Goal: Transaction & Acquisition: Purchase product/service

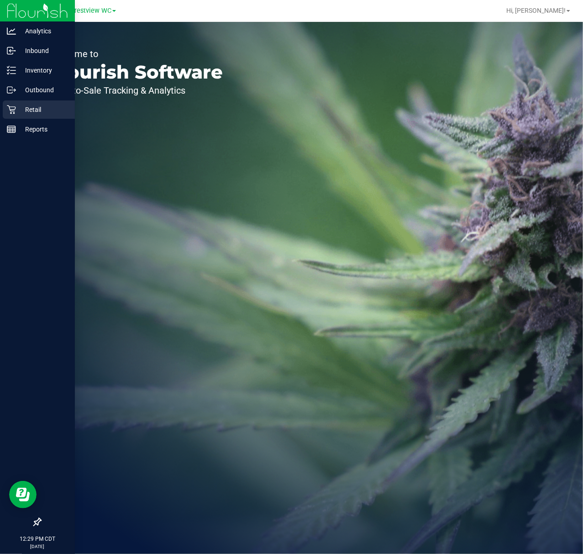
click at [17, 118] on div "Retail" at bounding box center [39, 109] width 72 height 18
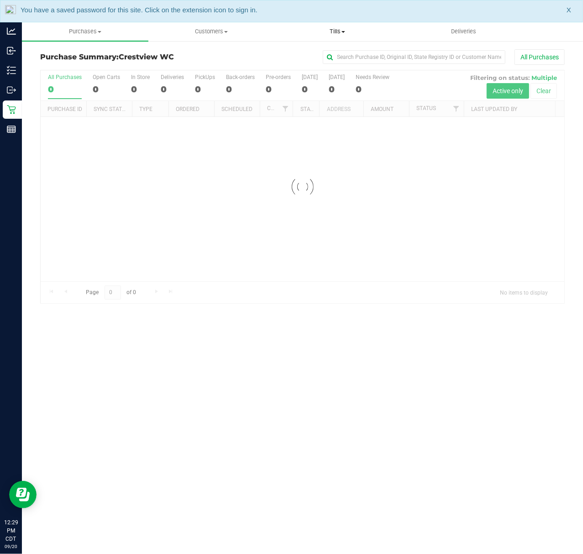
click at [330, 36] on uib-tab-heading "Tills Manage tills Reconcile e-payments" at bounding box center [338, 31] width 126 height 18
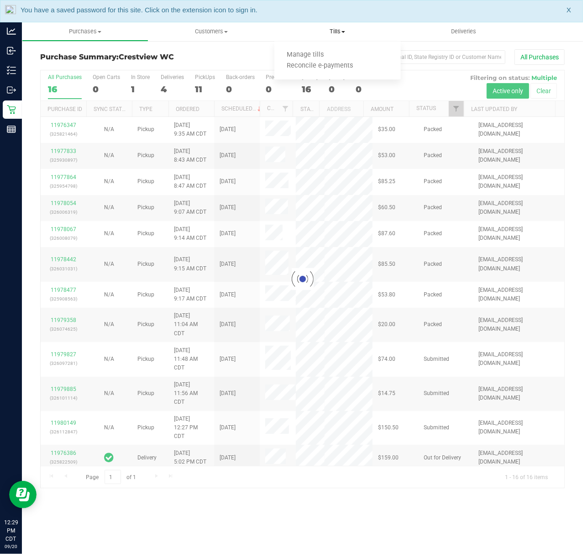
click at [339, 30] on span "Tills" at bounding box center [337, 31] width 126 height 8
click at [330, 33] on span "Tills" at bounding box center [337, 31] width 126 height 8
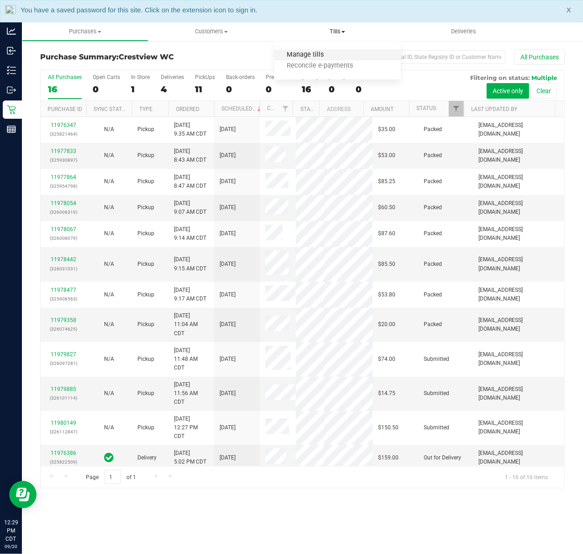
click at [322, 53] on span "Manage tills" at bounding box center [305, 55] width 62 height 8
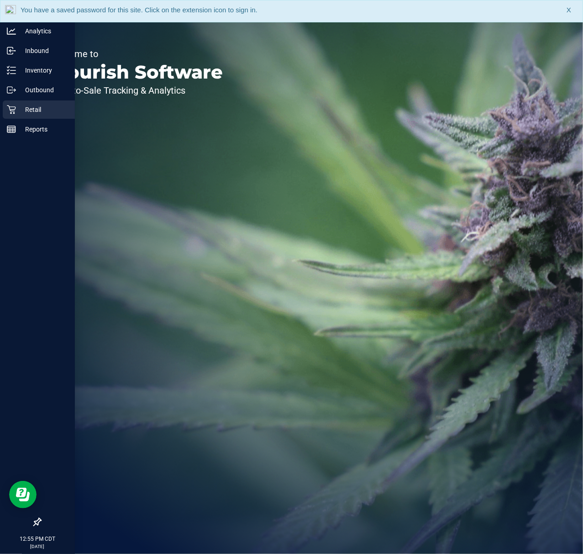
click at [42, 110] on p "Retail" at bounding box center [43, 109] width 55 height 11
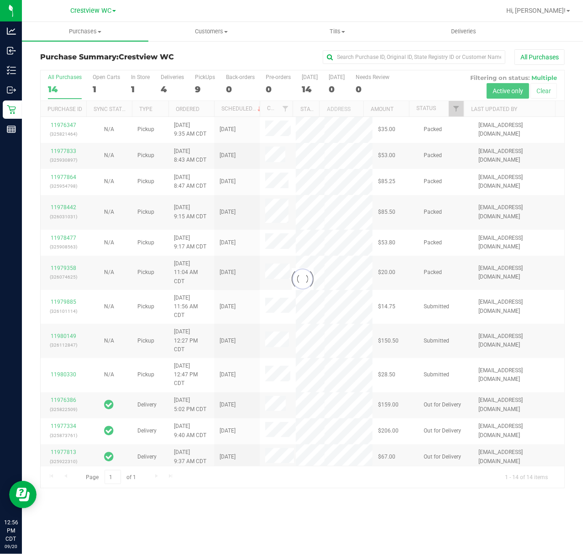
click at [457, 106] on div at bounding box center [303, 278] width 524 height 417
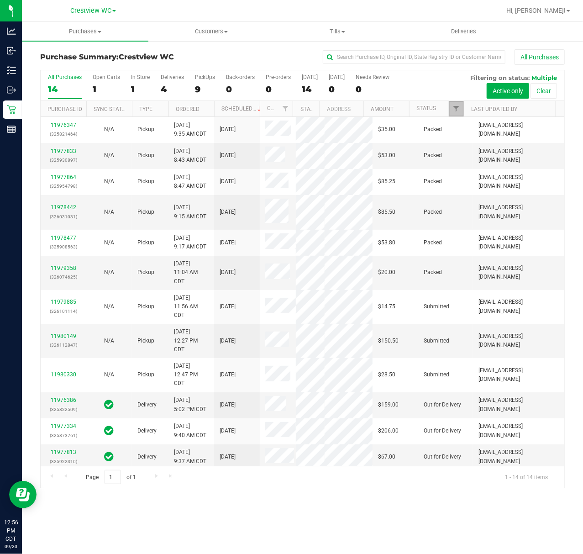
click at [457, 106] on span "Filter" at bounding box center [455, 108] width 7 height 7
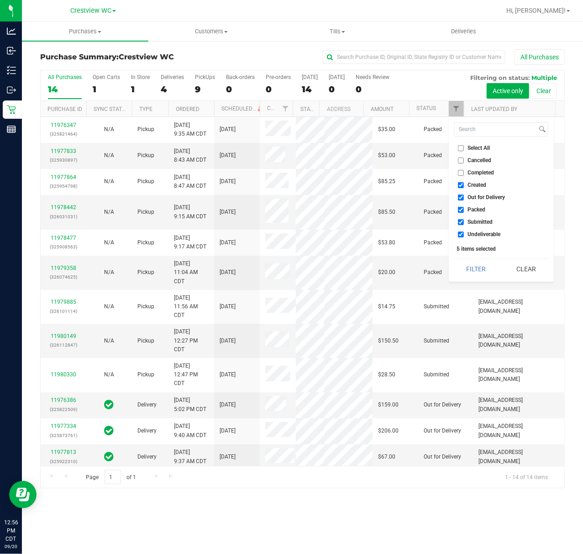
click at [469, 188] on span "Created" at bounding box center [477, 184] width 19 height 5
click at [464, 188] on input "Created" at bounding box center [461, 185] width 6 height 6
checkbox input "false"
click at [472, 198] on span "Out for Delivery" at bounding box center [486, 196] width 37 height 5
click at [464, 198] on input "Out for Delivery" at bounding box center [461, 197] width 6 height 6
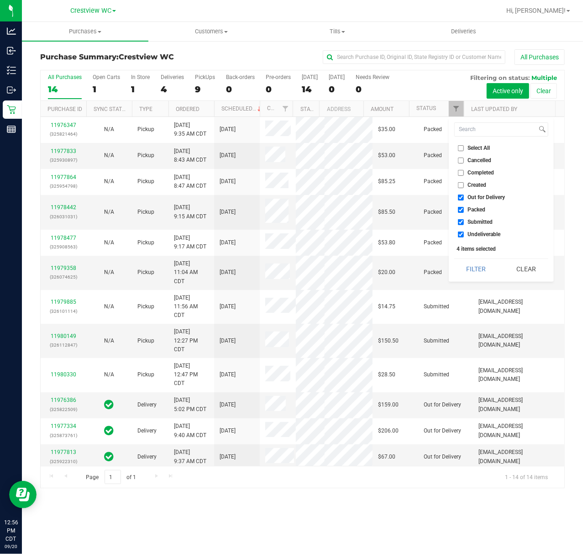
checkbox input "false"
click at [472, 209] on span "Packed" at bounding box center [477, 209] width 18 height 5
click at [464, 209] on input "Packed" at bounding box center [461, 210] width 6 height 6
checkbox input "false"
click at [470, 231] on span "Undeliverable" at bounding box center [484, 233] width 33 height 5
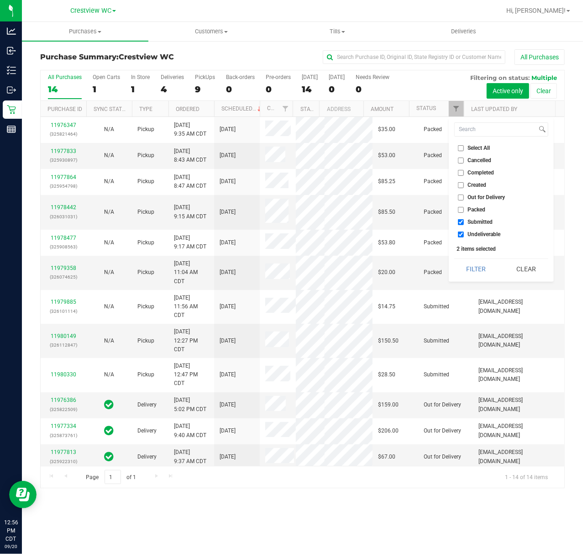
click at [464, 231] on input "Undeliverable" at bounding box center [461, 234] width 6 height 6
checkbox input "false"
click at [472, 257] on div "Select All Cancelled Completed Created Out for Delivery Packed Submitted Undeli…" at bounding box center [501, 199] width 105 height 165
click at [471, 259] on div "Select All Cancelled Completed Created Out for Delivery Packed Submitted Undeli…" at bounding box center [501, 199] width 105 height 165
click at [471, 262] on button "Filter" at bounding box center [476, 269] width 44 height 20
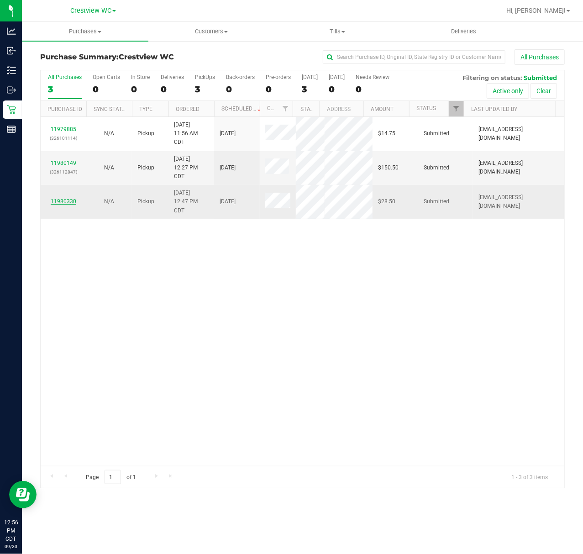
click at [64, 201] on link "11980330" at bounding box center [64, 201] width 26 height 6
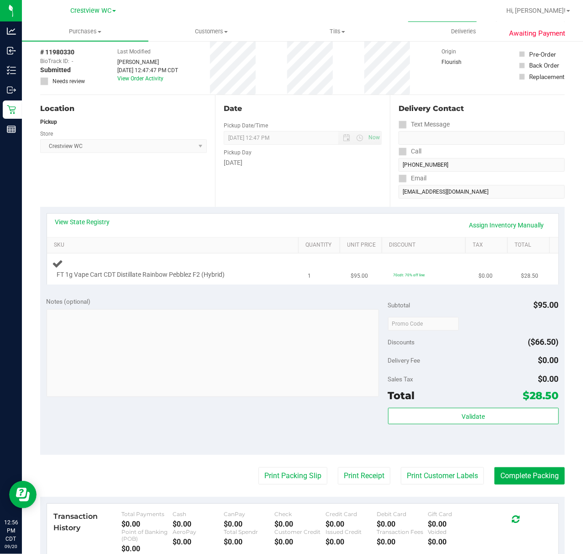
scroll to position [61, 0]
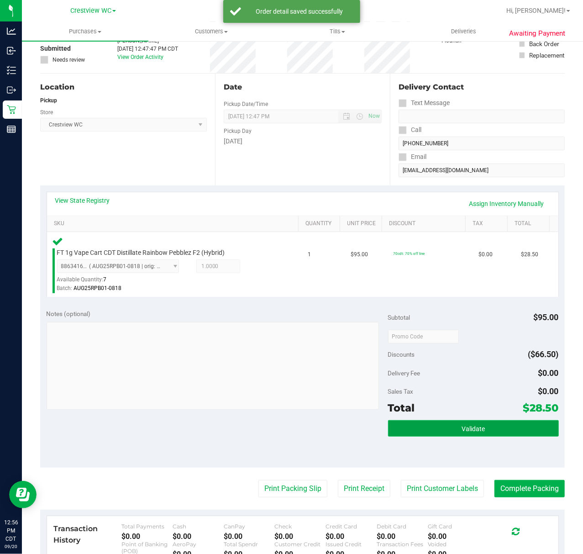
click at [422, 426] on button "Validate" at bounding box center [473, 428] width 171 height 16
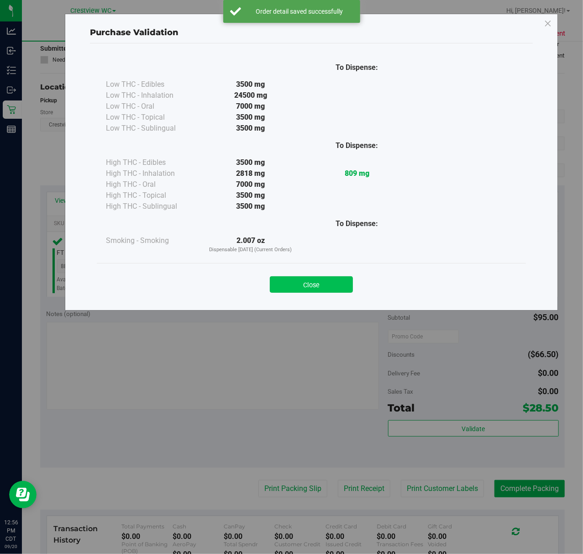
click at [316, 288] on button "Close" at bounding box center [311, 284] width 83 height 16
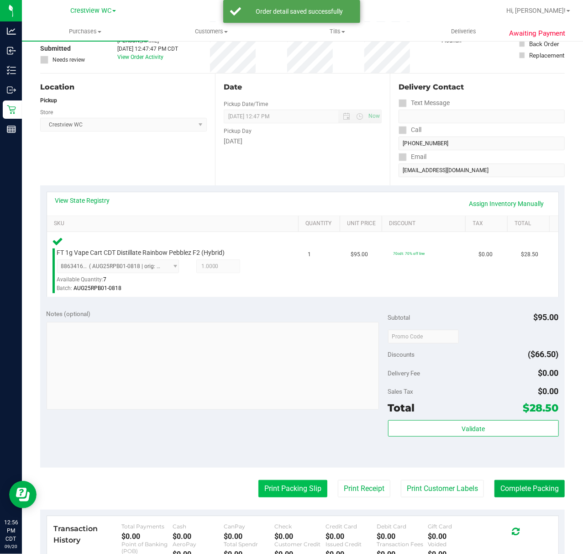
click at [280, 488] on button "Print Packing Slip" at bounding box center [292, 488] width 69 height 17
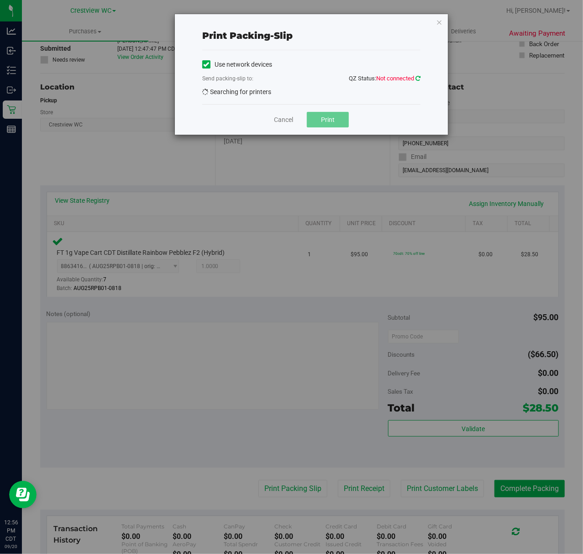
click at [417, 79] on icon at bounding box center [417, 78] width 5 height 6
click at [419, 76] on icon at bounding box center [417, 78] width 5 height 6
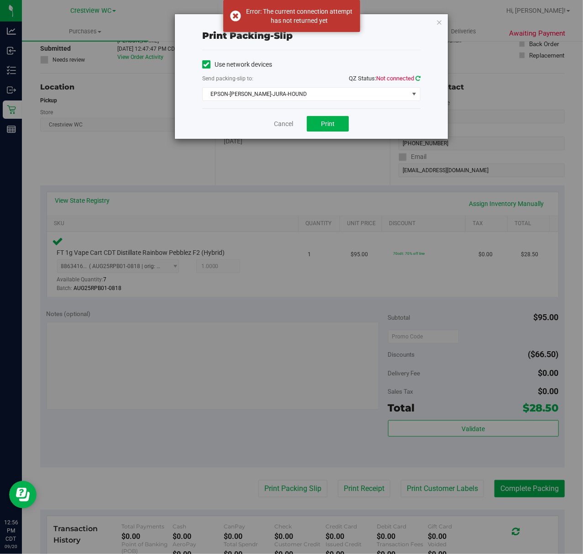
click at [418, 75] on icon at bounding box center [417, 78] width 5 height 6
click at [409, 100] on span "select" at bounding box center [414, 94] width 11 height 13
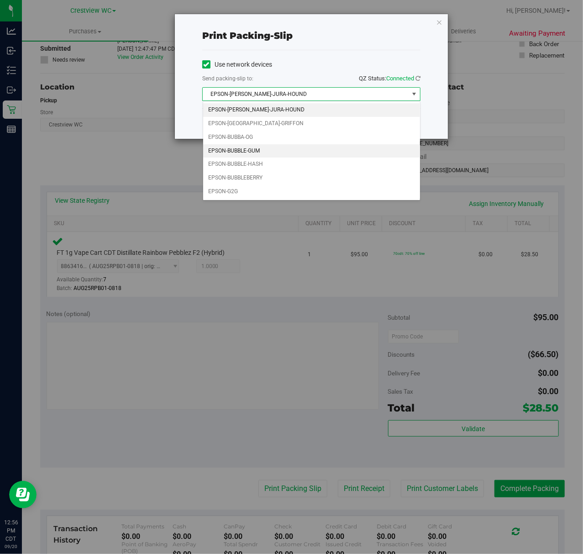
click at [320, 150] on li "EPSON-BUBBLE-GUM" at bounding box center [311, 151] width 217 height 14
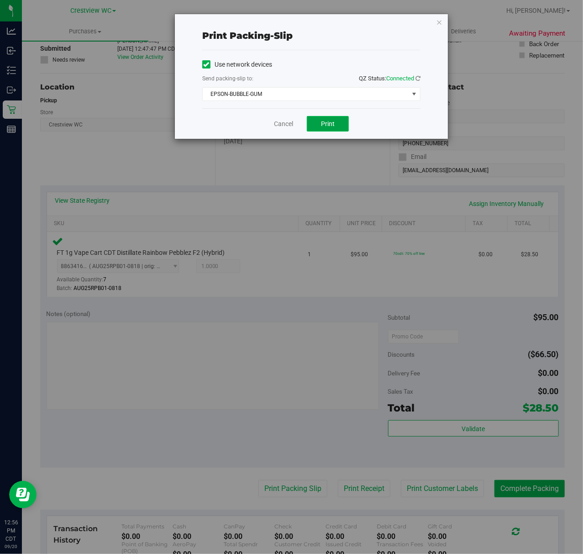
click at [327, 118] on button "Print" at bounding box center [328, 124] width 42 height 16
click at [435, 21] on div "Print packing-slip Use network devices Send packing-slip to: QZ Status: Connect…" at bounding box center [311, 76] width 273 height 125
click at [440, 22] on icon "button" at bounding box center [439, 21] width 6 height 11
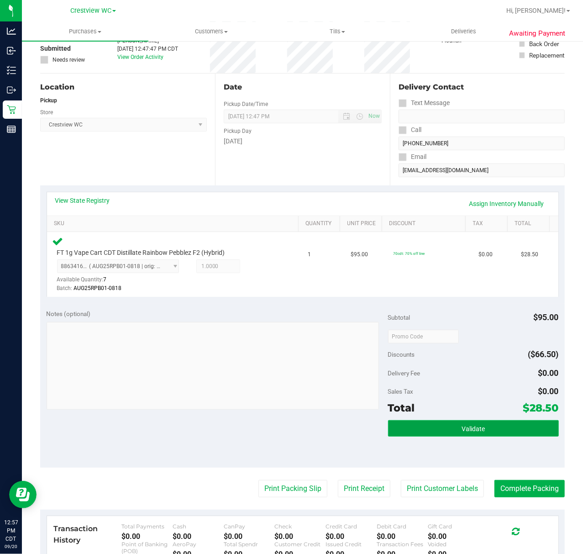
click at [523, 430] on button "Validate" at bounding box center [473, 428] width 171 height 16
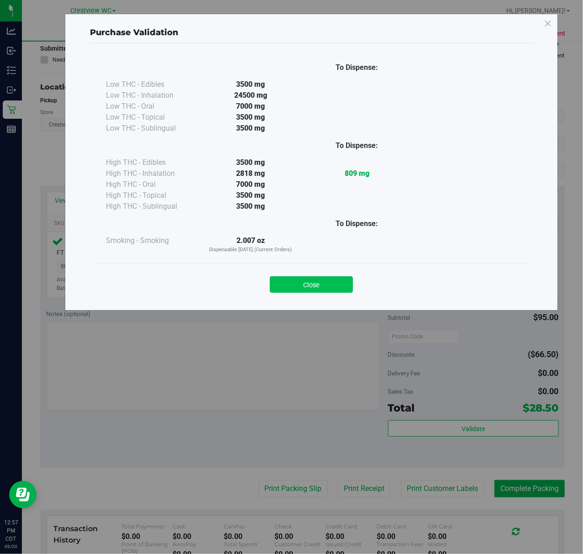
click at [336, 283] on button "Close" at bounding box center [311, 284] width 83 height 16
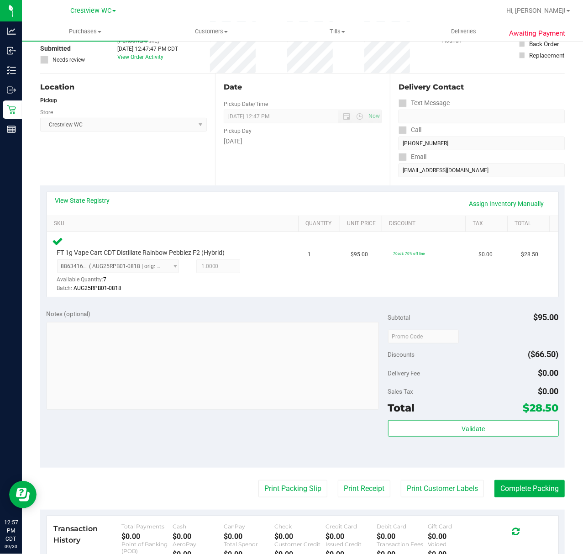
click at [508, 498] on purchase-details "Back Edit Purchase Cancel Purchase View Profile # 11980330 BioTrack ID: - Submi…" at bounding box center [302, 338] width 524 height 698
click at [508, 493] on button "Complete Packing" at bounding box center [529, 488] width 70 height 17
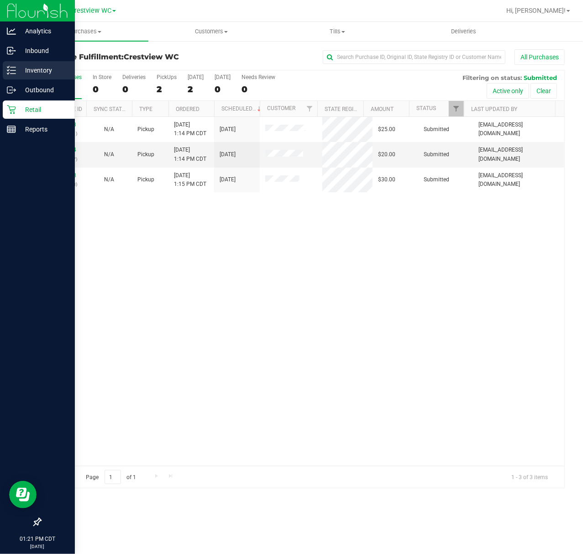
click at [18, 75] on p "Inventory" at bounding box center [43, 70] width 55 height 11
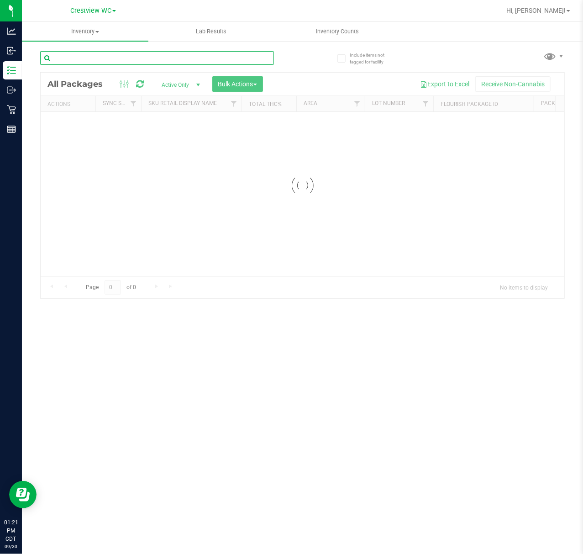
click at [145, 55] on input "text" at bounding box center [157, 58] width 234 height 14
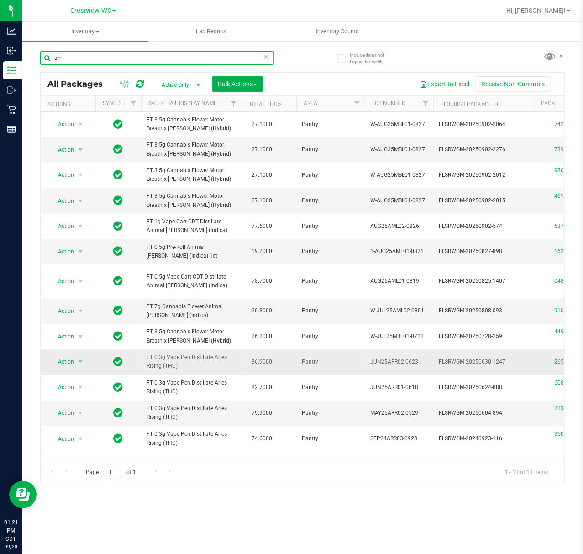
type input "arr"
click at [75, 358] on span "select" at bounding box center [80, 361] width 11 height 13
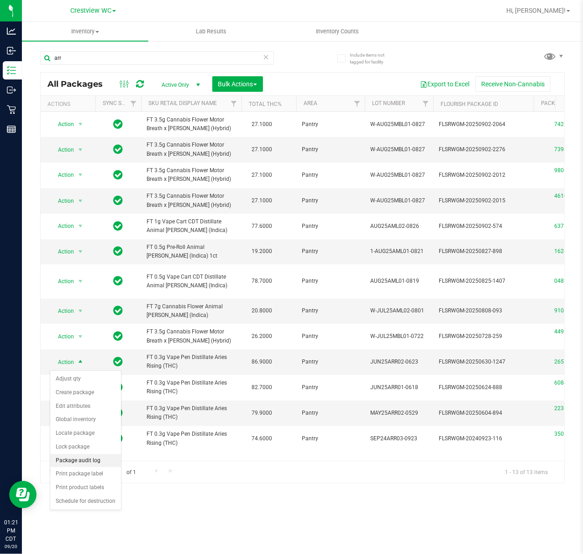
click at [92, 461] on li "Package audit log" at bounding box center [85, 461] width 71 height 14
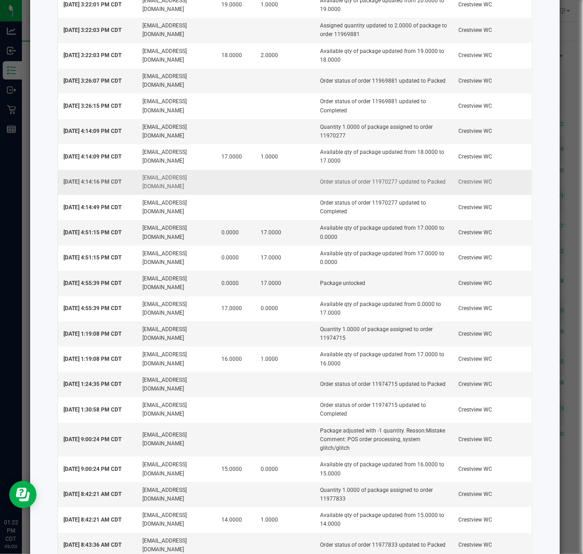
scroll to position [201, 0]
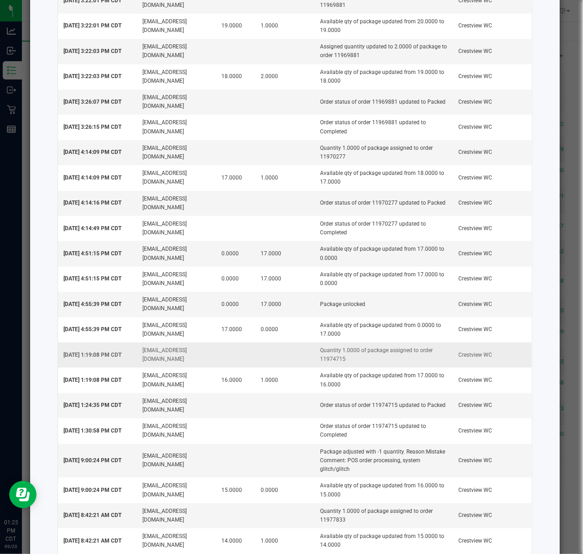
click at [328, 367] on td "Quantity 1.0000 of package assigned to order 11974715" at bounding box center [384, 354] width 138 height 25
copy td "11974715"
click at [300, 367] on td at bounding box center [284, 354] width 59 height 25
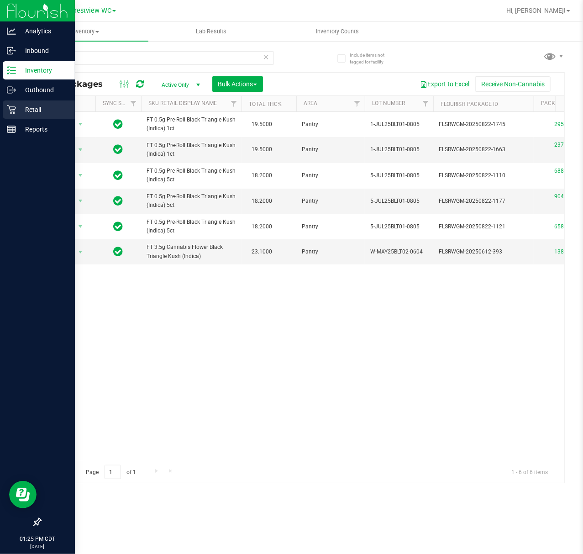
click at [16, 108] on p "Retail" at bounding box center [43, 109] width 55 height 11
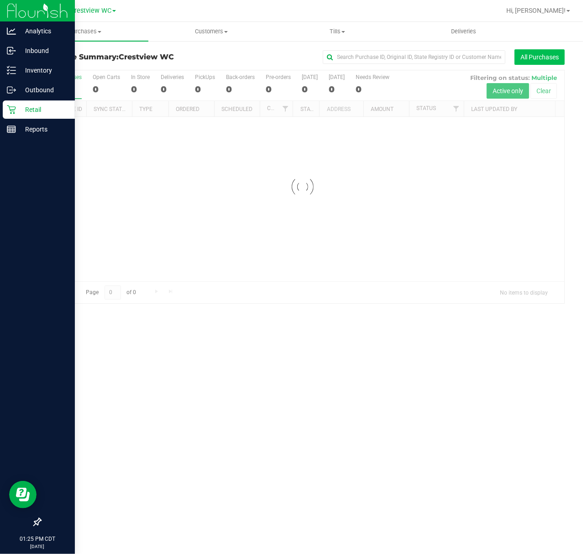
click at [530, 64] on button "All Purchases" at bounding box center [539, 57] width 50 height 16
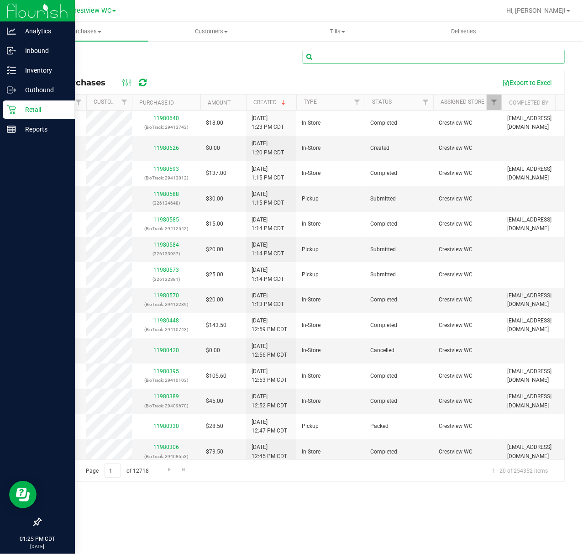
click at [418, 55] on input "text" at bounding box center [434, 57] width 262 height 14
paste input "11974715"
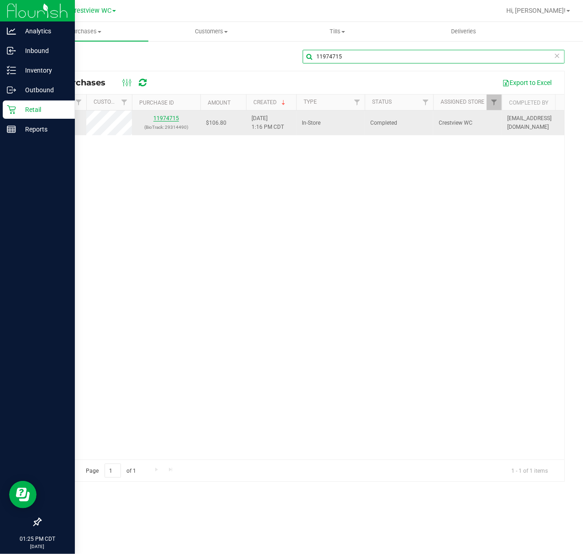
type input "11974715"
click at [172, 118] on link "11974715" at bounding box center [166, 118] width 26 height 6
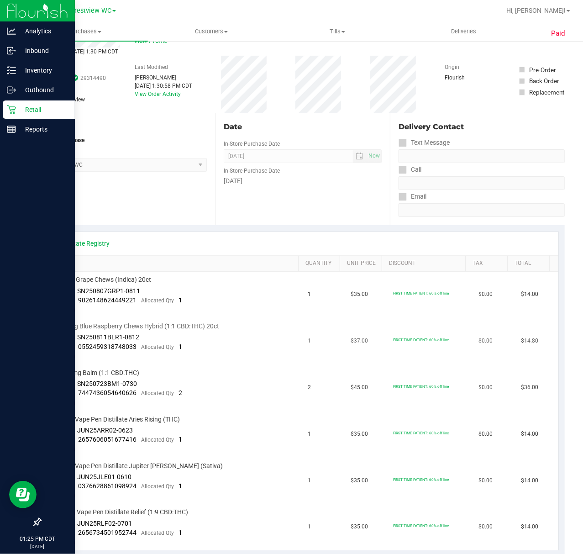
scroll to position [61, 0]
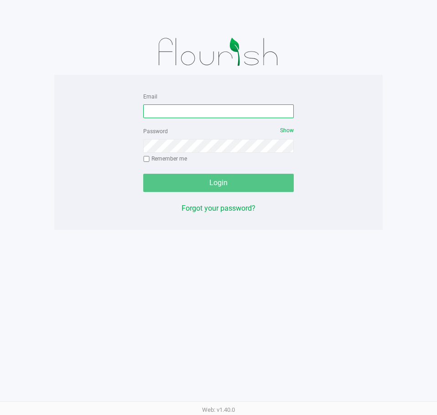
click at [231, 111] on input "Email" at bounding box center [218, 112] width 151 height 14
type input "[EMAIL_ADDRESS][DOMAIN_NAME]"
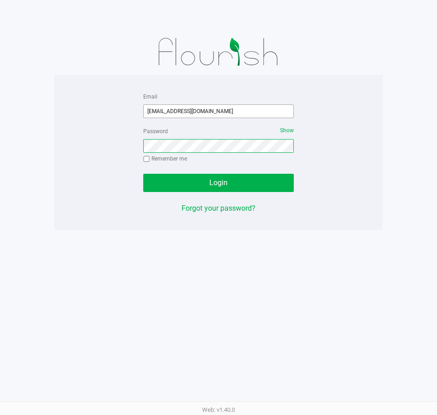
click at [143, 174] on button "Login" at bounding box center [218, 183] width 151 height 18
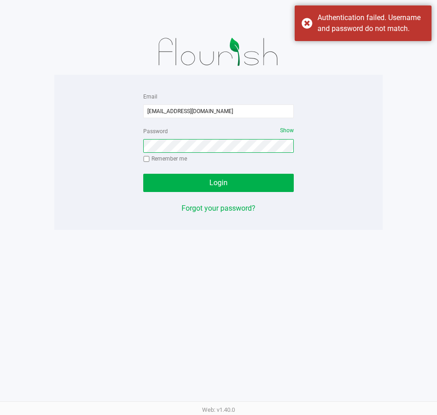
click at [143, 174] on button "Login" at bounding box center [218, 183] width 151 height 18
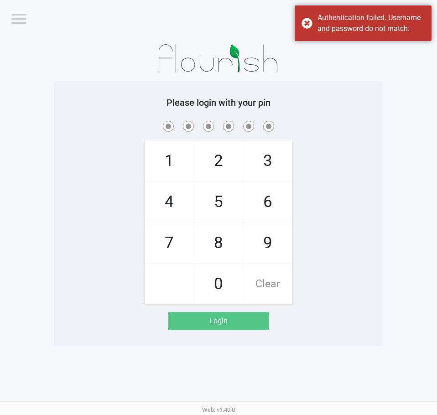
click at [39, 149] on app-pos-login-wrapper "Logout Crestview WC Please login with your pin 1 4 7 2 5 8 0 3 6 9 Clear Login" at bounding box center [218, 173] width 437 height 346
checkbox input "true"
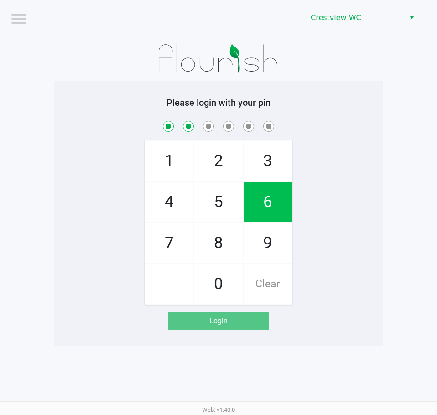
checkbox input "true"
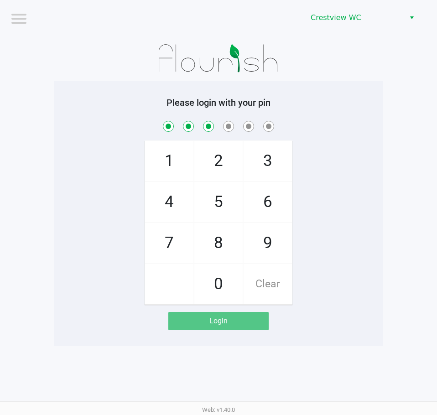
checkbox input "true"
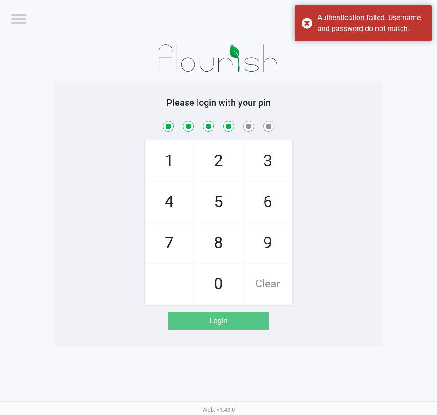
checkbox input "true"
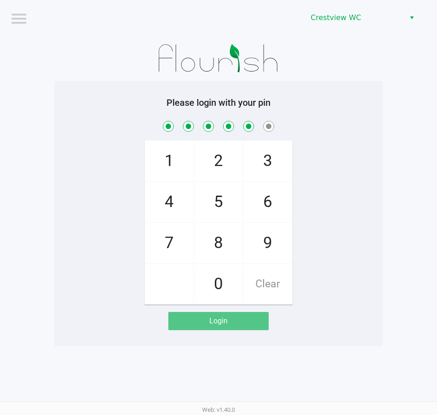
checkbox input "true"
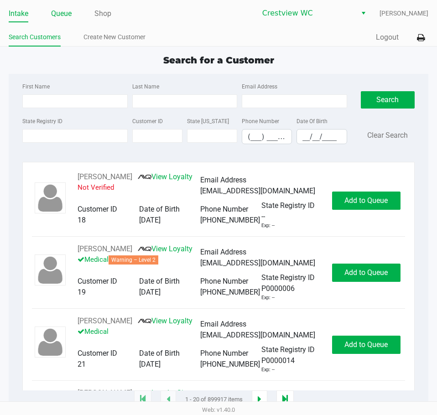
click at [57, 17] on link "Queue" at bounding box center [61, 13] width 21 height 13
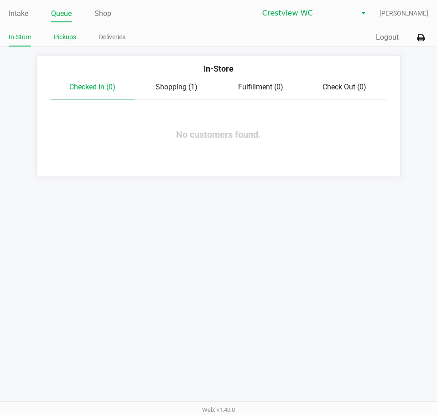
click at [73, 31] on link "Pickups" at bounding box center [65, 36] width 22 height 11
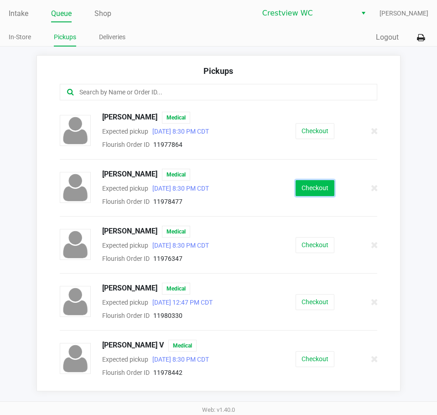
click at [297, 189] on button "Checkout" at bounding box center [315, 188] width 39 height 16
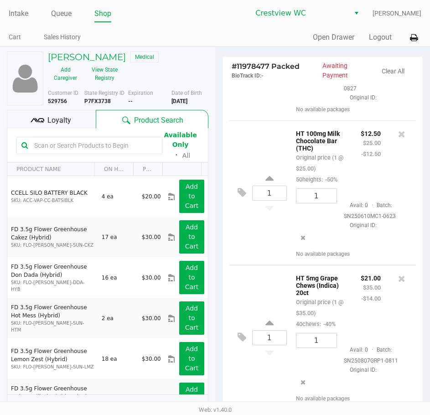
scroll to position [116, 0]
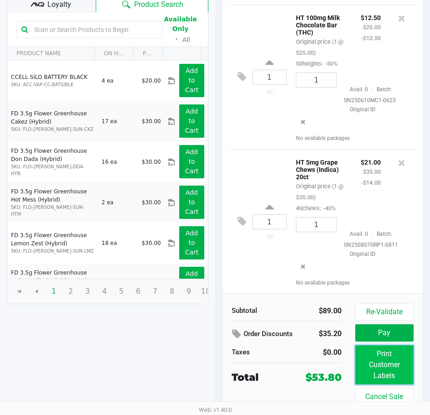
click at [383, 361] on button "Print Customer Labels" at bounding box center [385, 365] width 58 height 39
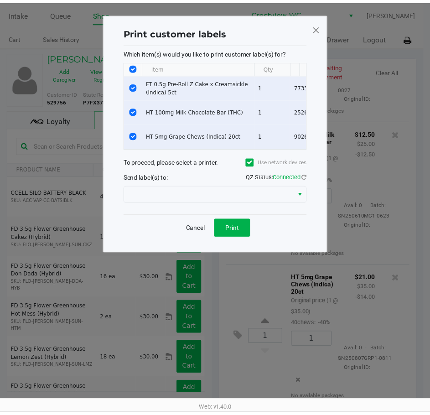
scroll to position [128, 0]
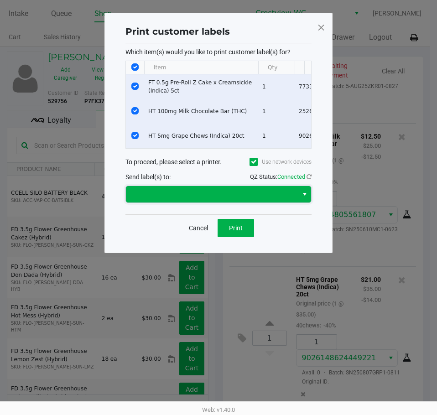
click at [230, 200] on span at bounding box center [211, 194] width 161 height 11
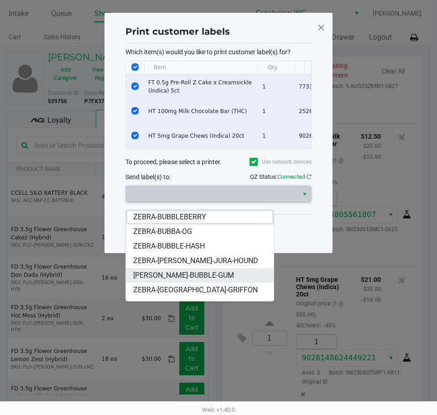
click at [197, 281] on li "[PERSON_NAME]-BUBBLE-GUM" at bounding box center [200, 275] width 148 height 15
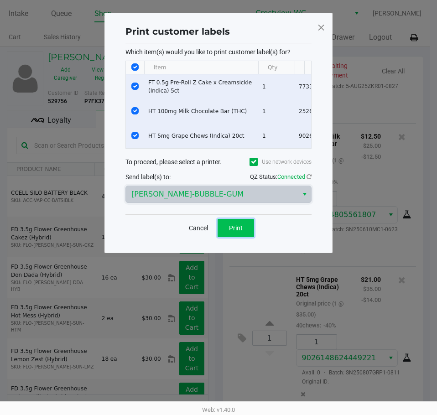
click at [223, 237] on button "Print" at bounding box center [236, 228] width 37 height 18
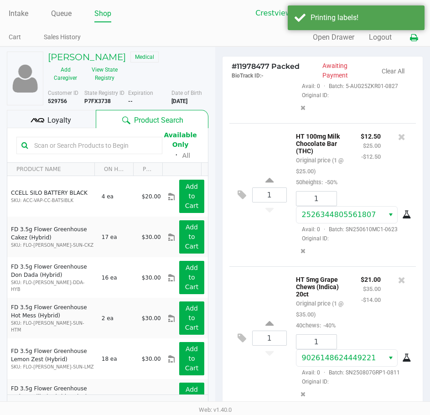
click at [419, 43] on button at bounding box center [414, 37] width 15 height 17
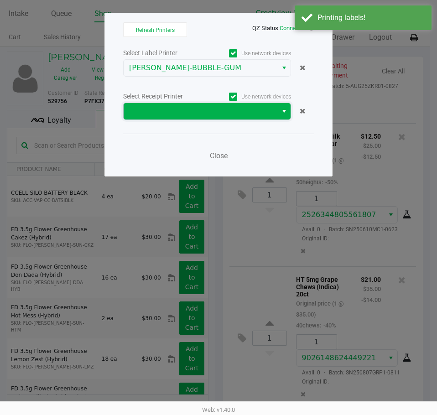
click at [201, 110] on span at bounding box center [200, 111] width 143 height 11
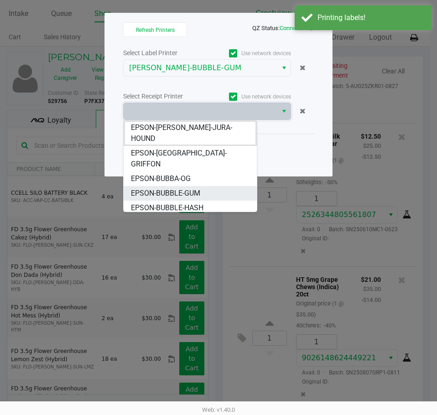
click at [175, 188] on span "EPSON-BUBBLE-GUM" at bounding box center [165, 193] width 69 height 11
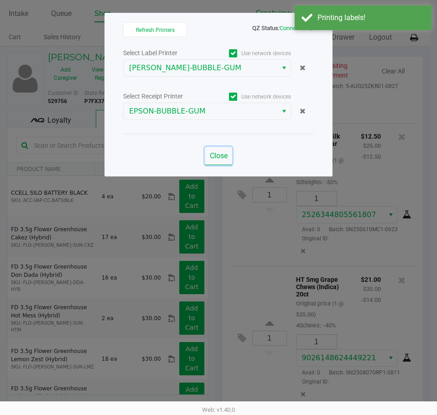
click at [216, 151] on button "Close" at bounding box center [218, 156] width 27 height 18
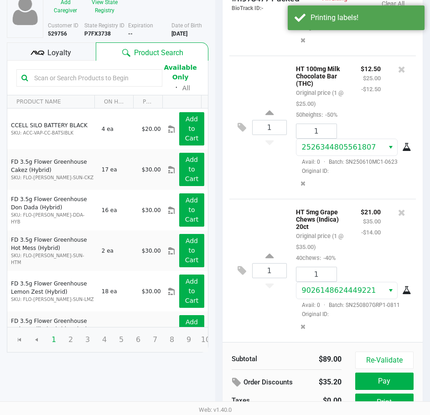
scroll to position [116, 0]
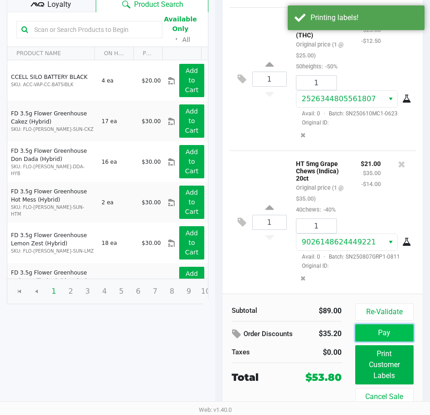
click at [384, 340] on button "Pay" at bounding box center [385, 333] width 58 height 17
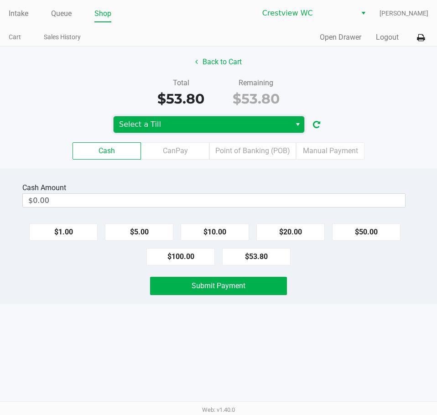
click at [196, 123] on span "Select a Till" at bounding box center [202, 124] width 167 height 11
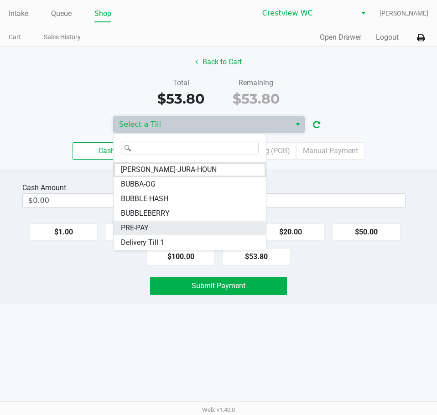
click at [148, 226] on span "PRE-PAY" at bounding box center [135, 228] width 28 height 11
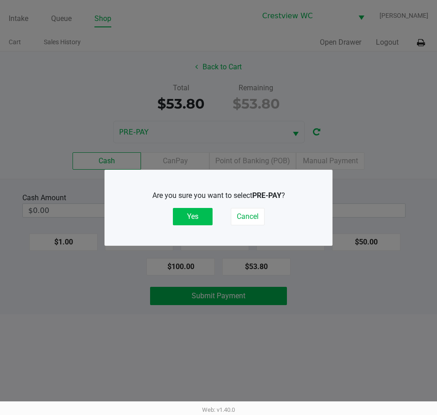
click at [199, 220] on button "Yes" at bounding box center [193, 216] width 40 height 17
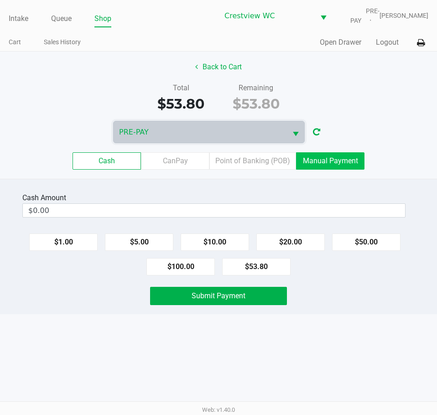
click at [337, 152] on label "Manual Payment" at bounding box center [330, 160] width 68 height 17
click at [0, 0] on 8 "Manual Payment" at bounding box center [0, 0] width 0 height 0
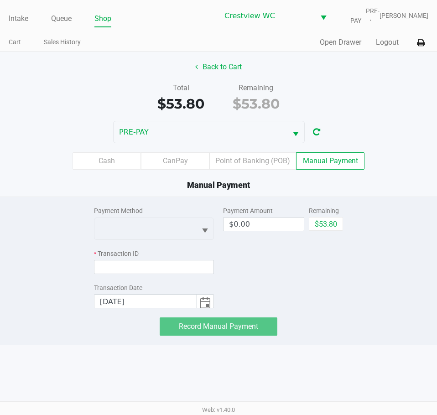
click at [344, 218] on div "Payment Method * Transaction ID Transaction Date [DATE] Payment Amount $0.00 Re…" at bounding box center [218, 266] width 263 height 139
click at [335, 222] on button "$53.80" at bounding box center [326, 224] width 34 height 14
type input "$53.80"
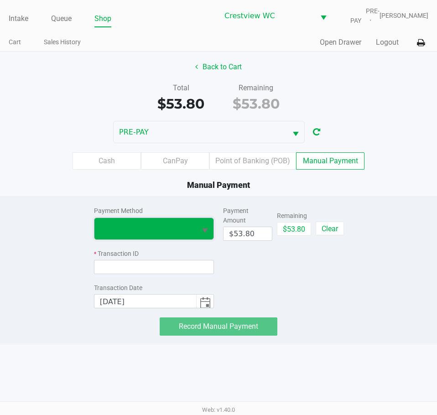
click at [177, 229] on span at bounding box center [145, 228] width 91 height 11
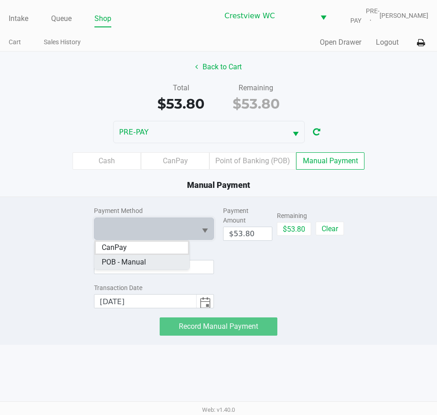
click at [144, 260] on span "POB - Manual" at bounding box center [124, 262] width 44 height 11
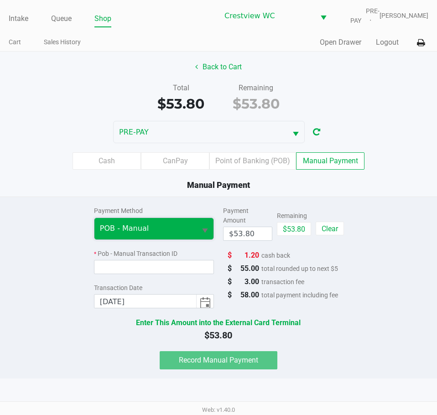
click at [166, 226] on span "POB - Manual" at bounding box center [145, 228] width 91 height 11
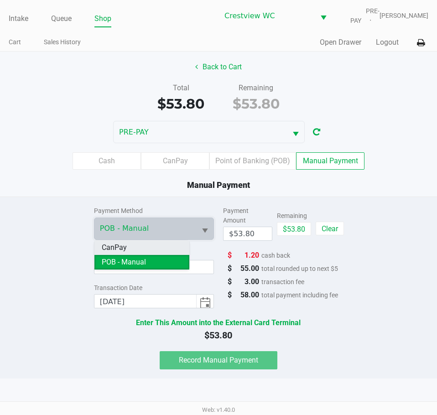
click at [131, 250] on li "CanPay" at bounding box center [141, 248] width 95 height 15
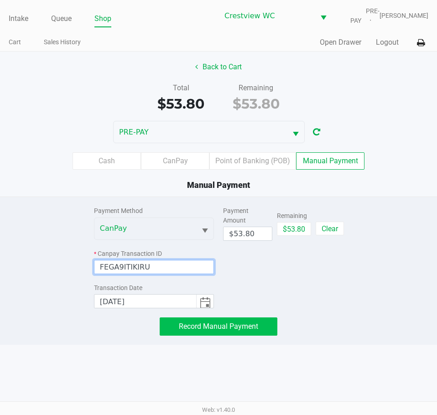
type input "FEGA9ITIKIRU"
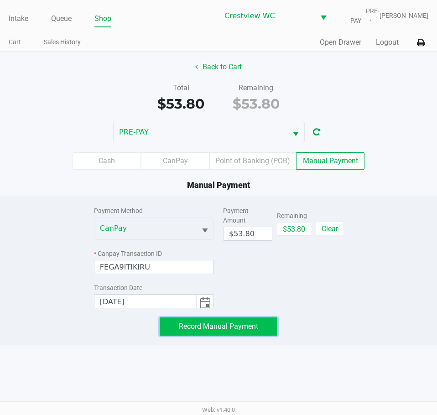
click at [199, 330] on span "Record Manual Payment" at bounding box center [218, 326] width 79 height 9
